Goal: Task Accomplishment & Management: Manage account settings

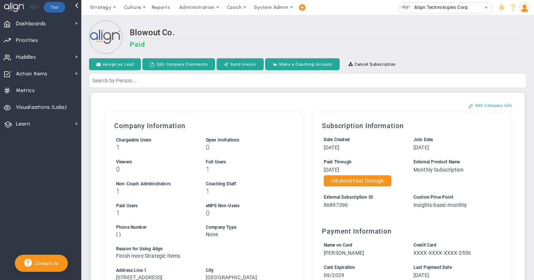
scroll to position [188, 0]
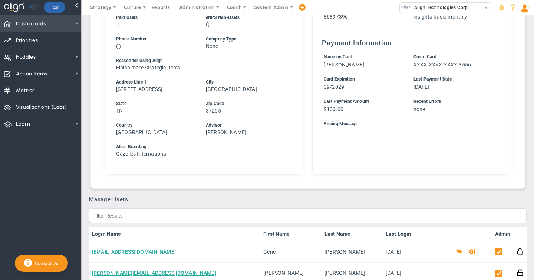
click at [26, 23] on span "Dashboards" at bounding box center [31, 24] width 30 height 16
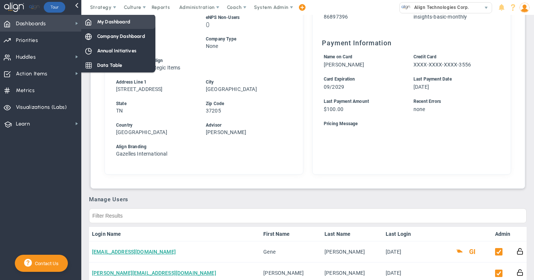
click at [109, 23] on span "My Dashboard" at bounding box center [113, 21] width 33 height 7
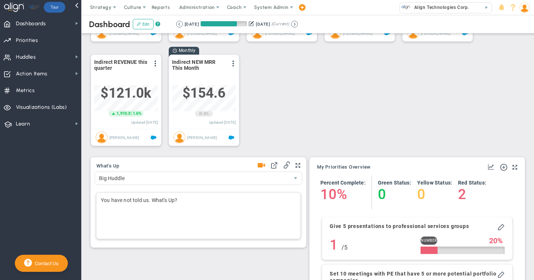
click at [121, 202] on div "You have not told us. What's Up?" at bounding box center [198, 215] width 205 height 47
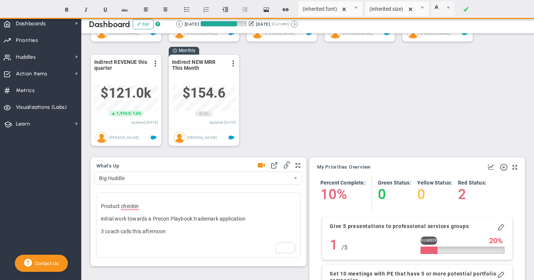
click at [260, 165] on span at bounding box center [261, 165] width 7 height 10
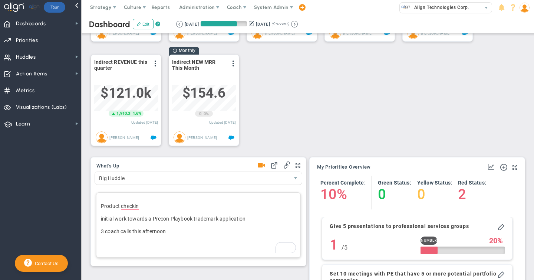
click at [125, 219] on p "initial work towards a Precon Playbook trademark application" at bounding box center [198, 218] width 195 height 7
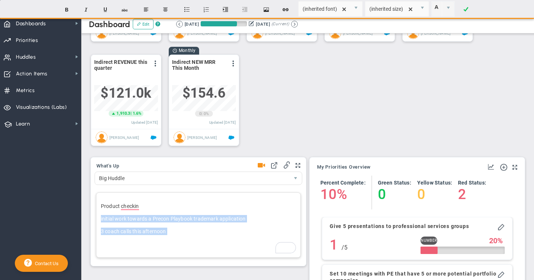
drag, startPoint x: 100, startPoint y: 218, endPoint x: 239, endPoint y: 236, distance: 140.2
click at [239, 236] on div "Product checkin initial work towards a Precon Playbook trademark application 3 …" at bounding box center [198, 224] width 205 height 65
click at [174, 234] on p "3 coach calls this afternoon" at bounding box center [198, 230] width 195 height 7
